Goal: Transaction & Acquisition: Purchase product/service

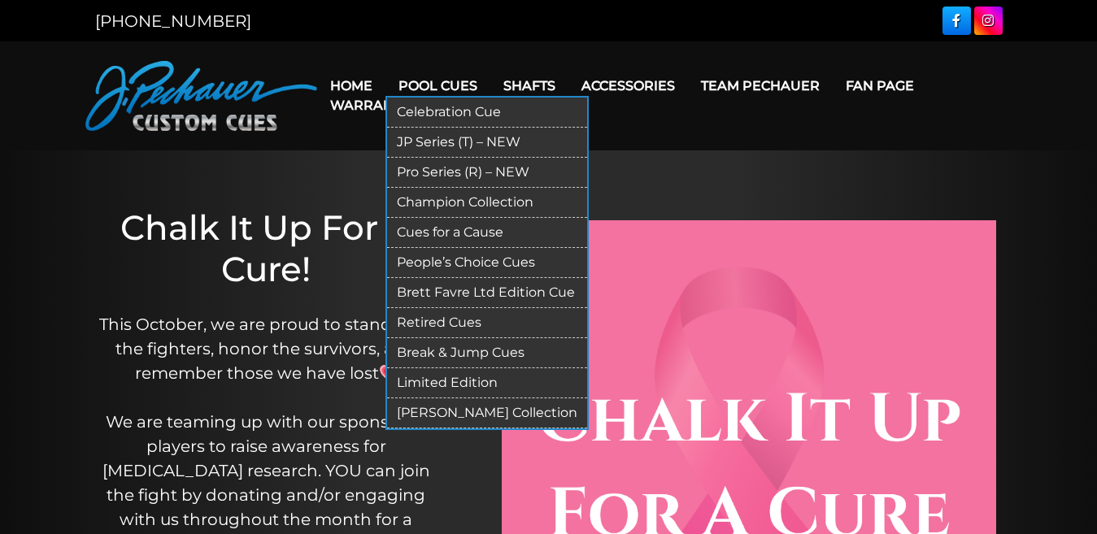
click at [430, 167] on link "Pro Series (R) – NEW" at bounding box center [487, 173] width 200 height 30
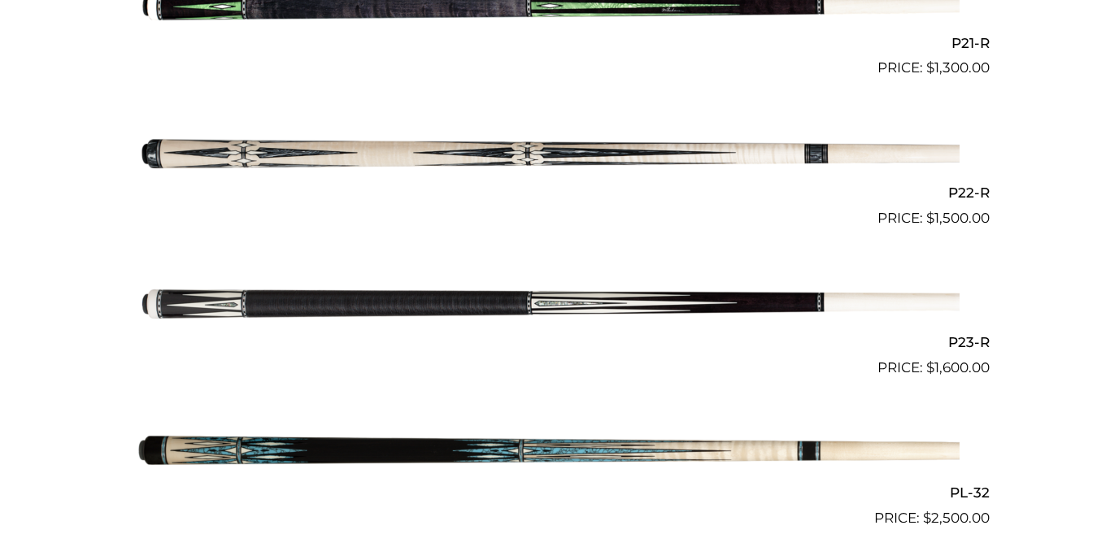
scroll to position [3585, 0]
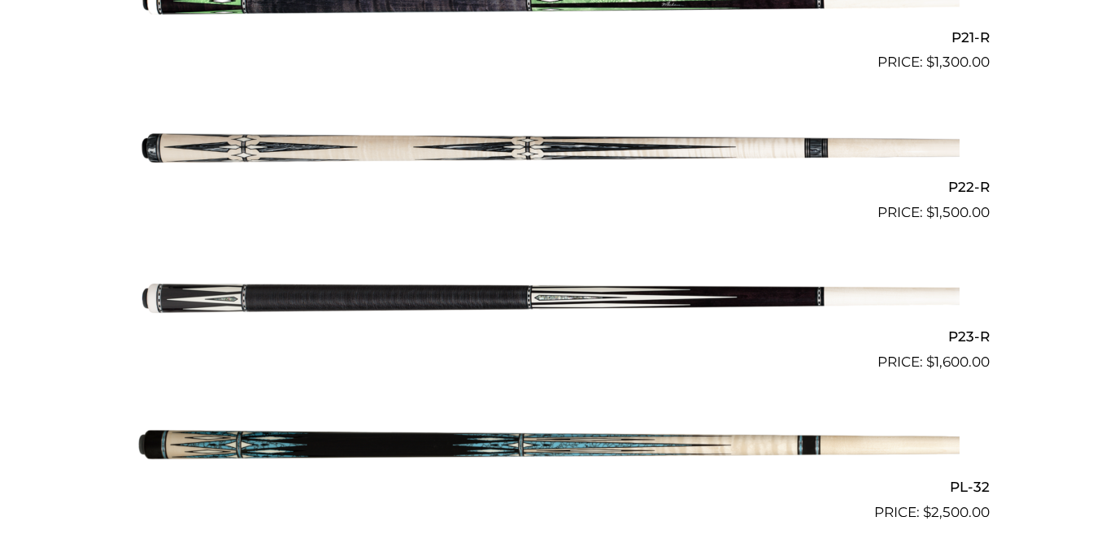
click at [462, 299] on img at bounding box center [549, 298] width 822 height 137
